Goal: Check status: Check status

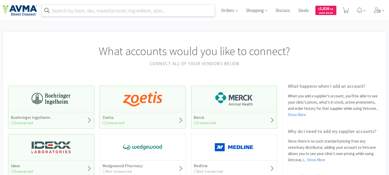
click at [78, 11] on input "text" at bounding box center [128, 10] width 173 height 12
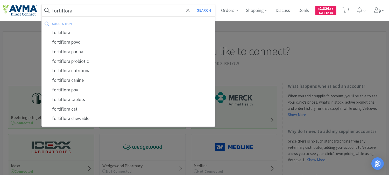
type input "fortiflora"
click at [193, 4] on button "Search" at bounding box center [204, 10] width 22 height 12
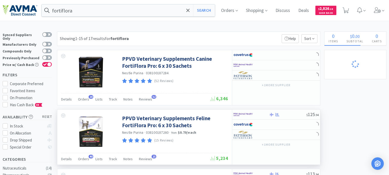
select select "3"
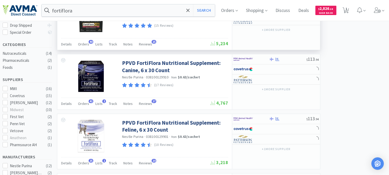
scroll to position [115, 0]
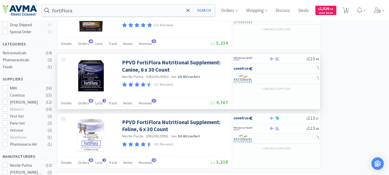
select select "2"
select select "1"
select select "12"
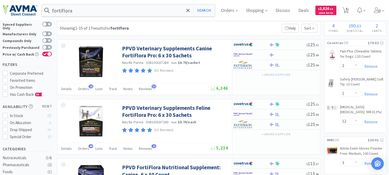
scroll to position [0, 0]
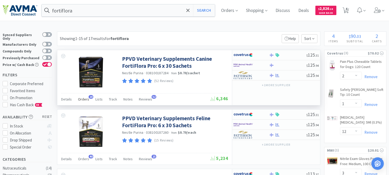
click at [82, 100] on span "Orders" at bounding box center [83, 99] width 11 height 5
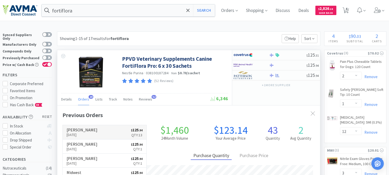
click at [83, 133] on p "[DATE]" at bounding box center [82, 135] width 31 height 6
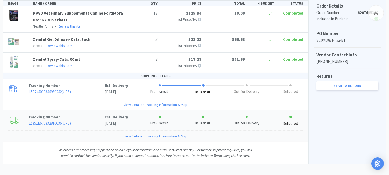
scroll to position [129, 0]
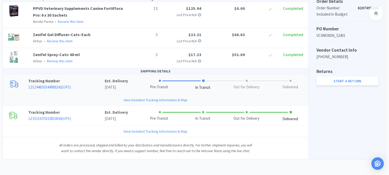
click at [146, 99] on link "View Detailed Tracking Information & Map" at bounding box center [156, 100] width 64 height 6
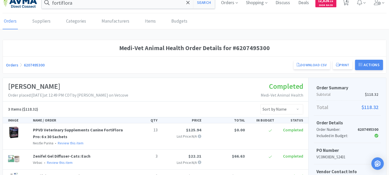
scroll to position [0, 0]
